Goal: Information Seeking & Learning: Check status

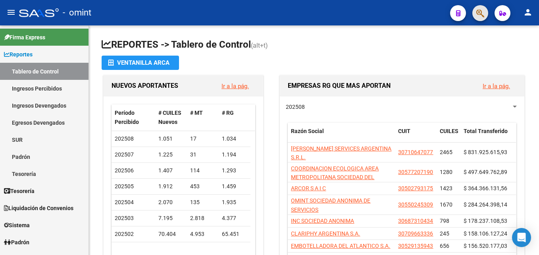
click at [475, 10] on button "button" at bounding box center [480, 13] width 16 height 16
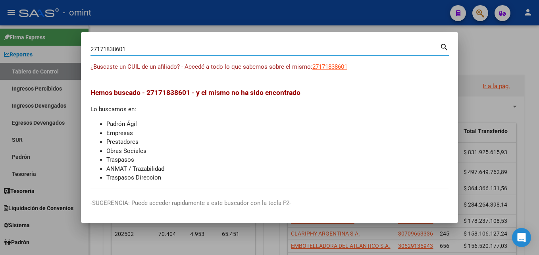
click at [148, 46] on input "27171838601" at bounding box center [264, 49] width 349 height 7
paste input "0-18026483-4"
click at [447, 49] on mat-icon "search" at bounding box center [444, 47] width 9 height 10
click at [211, 48] on input "20180264834" at bounding box center [264, 49] width 349 height 7
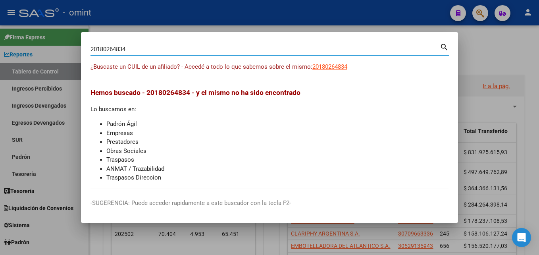
click at [211, 48] on input "20180264834" at bounding box center [264, 49] width 349 height 7
paste input "-18540492-8"
click at [446, 48] on mat-icon "search" at bounding box center [444, 47] width 9 height 10
type input "20185404928"
click at [494, 54] on div at bounding box center [269, 127] width 539 height 255
